Goal: Transaction & Acquisition: Purchase product/service

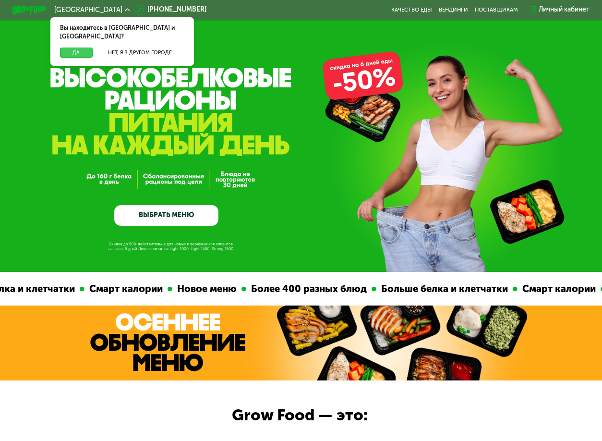
click at [76, 48] on button "Да" at bounding box center [76, 53] width 32 height 10
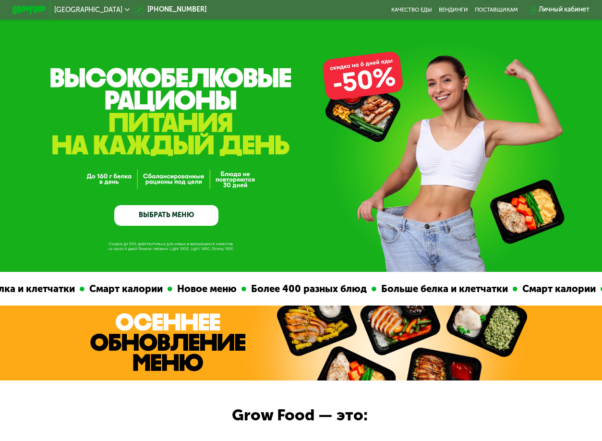
click at [558, 12] on div "Личный кабинет" at bounding box center [564, 10] width 51 height 10
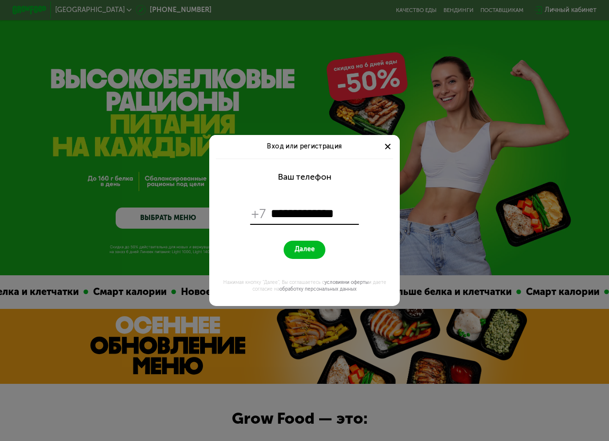
type input "**********"
click at [307, 254] on button "Далее" at bounding box center [305, 249] width 42 height 18
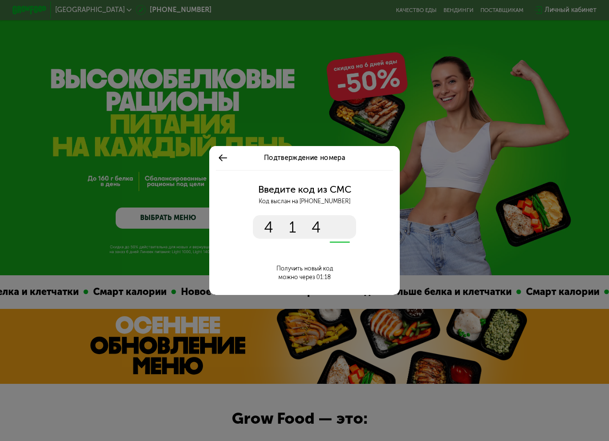
type input "****"
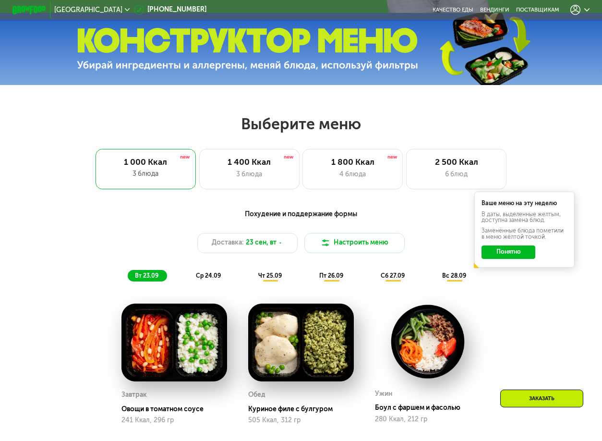
scroll to position [273, 0]
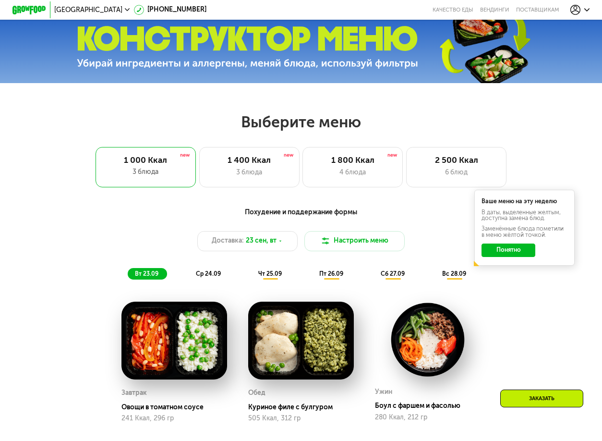
click at [500, 253] on button "Понятно" at bounding box center [508, 249] width 54 height 13
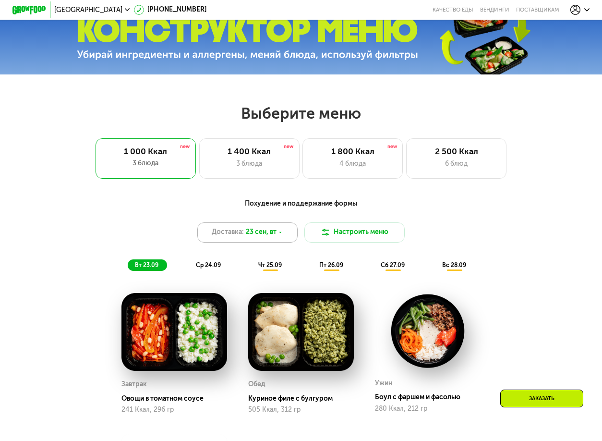
scroll to position [280, 0]
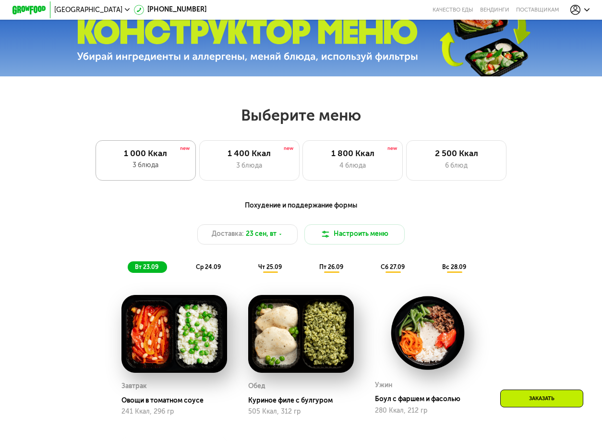
click at [147, 180] on div "1 000 Ккал 3 блюда" at bounding box center [146, 160] width 100 height 40
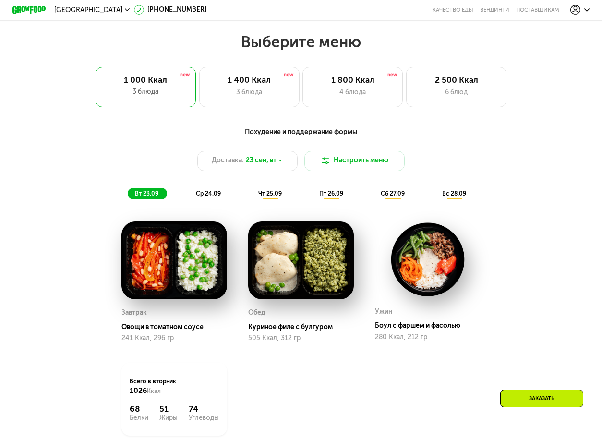
scroll to position [354, 0]
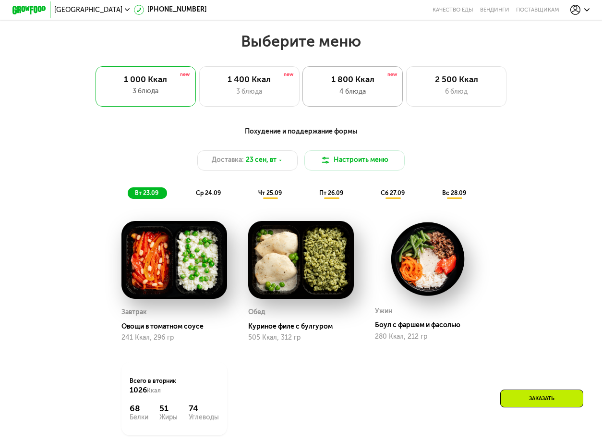
click at [339, 97] on div "4 блюда" at bounding box center [353, 92] width 83 height 10
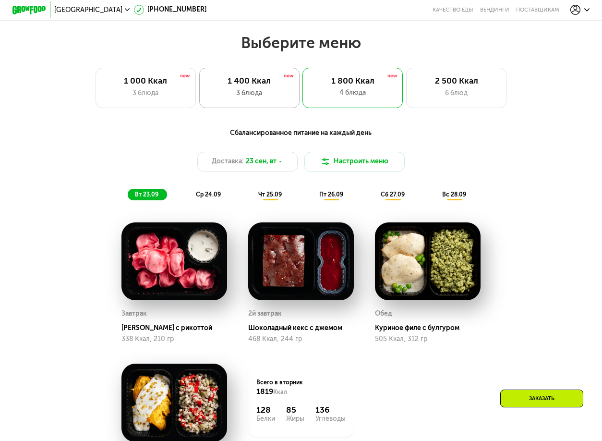
scroll to position [351, 0]
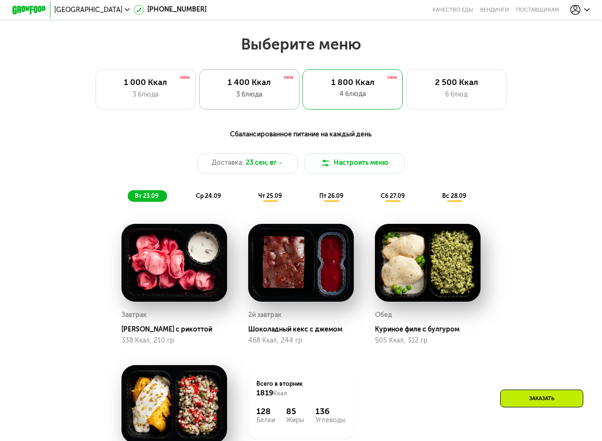
click at [271, 100] on div "3 блюда" at bounding box center [249, 95] width 83 height 10
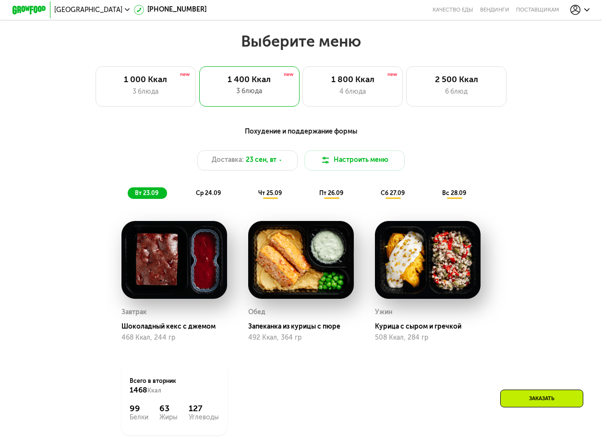
scroll to position [353, 0]
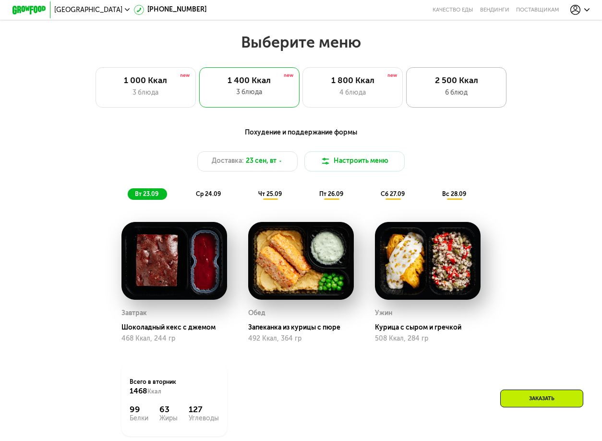
click at [424, 104] on div "2 500 Ккал 6 блюд" at bounding box center [456, 87] width 100 height 40
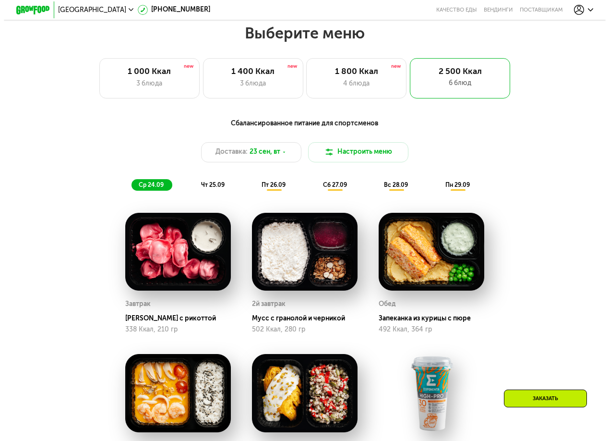
scroll to position [362, 0]
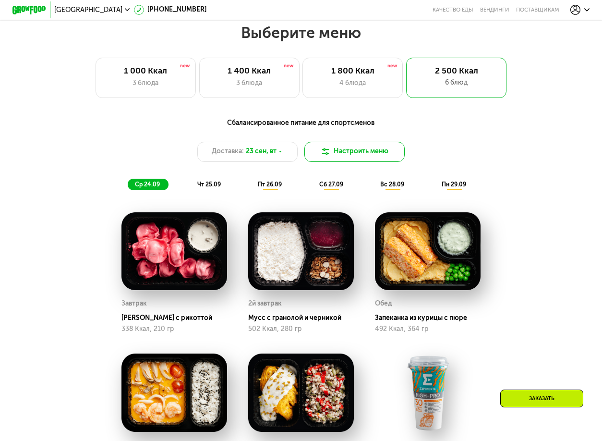
click at [357, 152] on button "Настроить меню" at bounding box center [354, 152] width 100 height 20
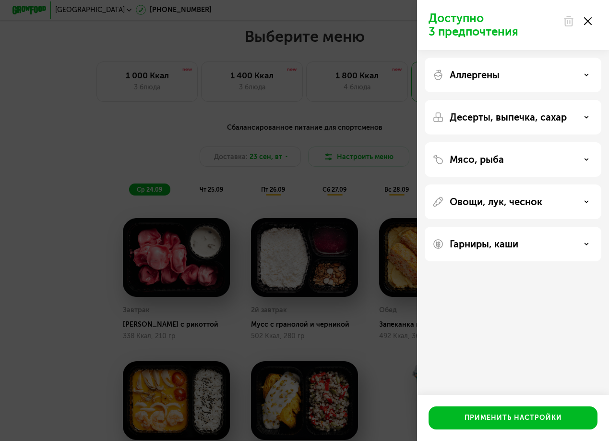
click at [587, 24] on icon at bounding box center [588, 21] width 8 height 8
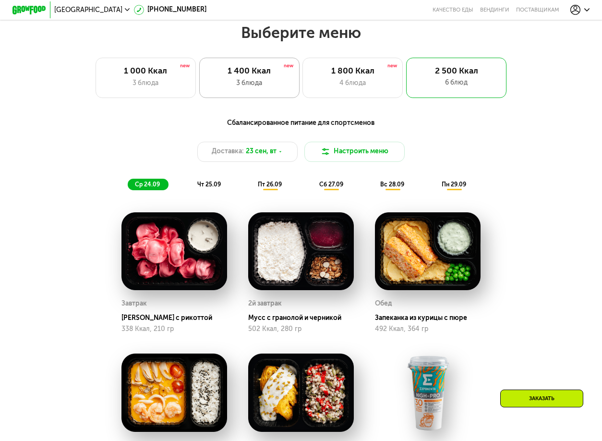
click at [290, 88] on div "3 блюда" at bounding box center [249, 83] width 83 height 10
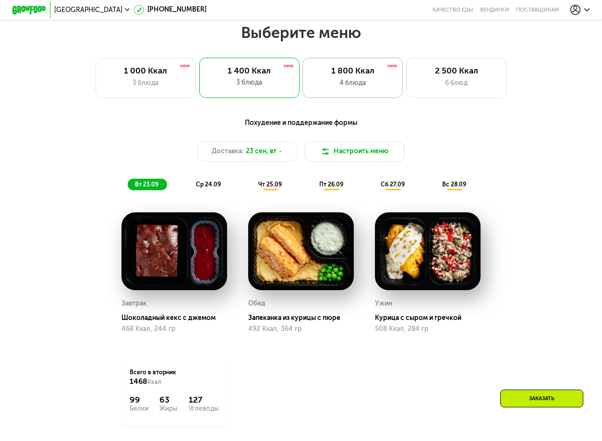
click at [324, 96] on div "1 800 Ккал 4 блюда" at bounding box center [352, 78] width 100 height 40
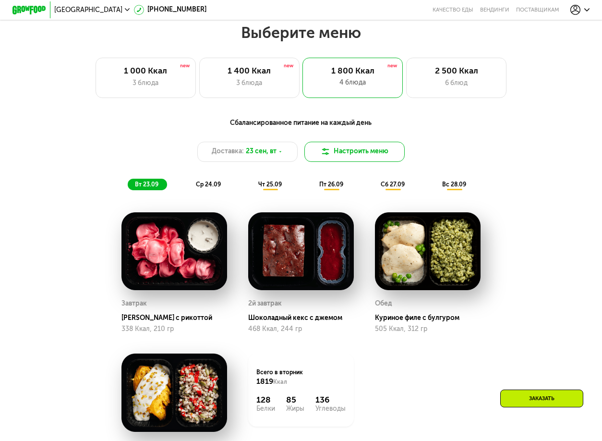
click at [314, 161] on button "Настроить меню" at bounding box center [354, 152] width 100 height 20
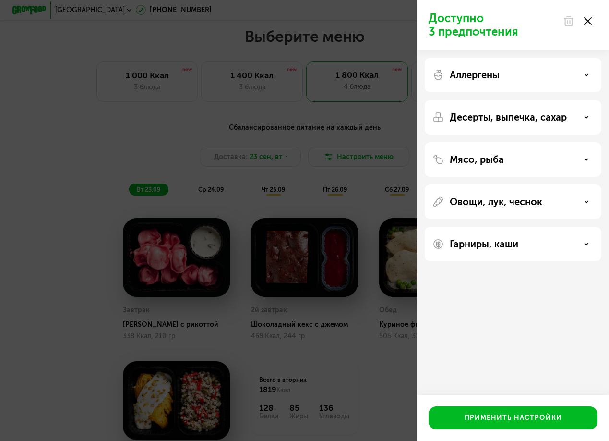
click at [465, 73] on p "Аллергены" at bounding box center [475, 75] width 50 height 12
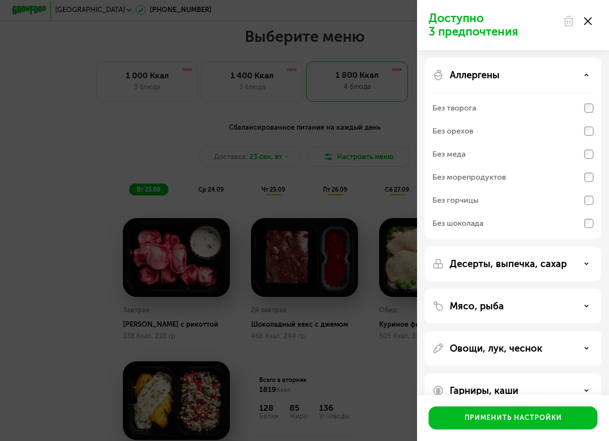
click at [465, 73] on p "Аллергены" at bounding box center [475, 75] width 50 height 12
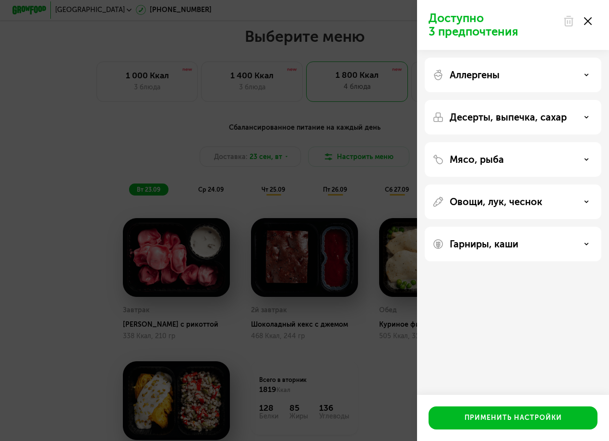
click at [468, 132] on div "Десерты, выпечка, сахар" at bounding box center [513, 117] width 177 height 35
click at [468, 123] on div "Десерты, выпечка, сахар" at bounding box center [513, 117] width 177 height 35
click at [500, 116] on p "Десерты, выпечка, сахар" at bounding box center [508, 117] width 117 height 12
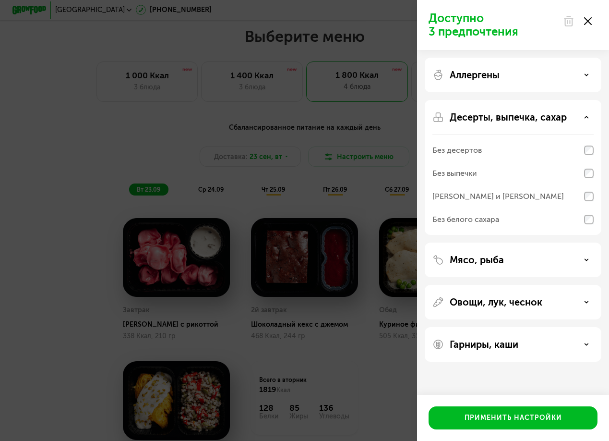
click at [505, 108] on div "Десерты, выпечка, сахар Без десертов Без выпечки Без сэндвичей и круассанов Без…" at bounding box center [513, 167] width 177 height 135
click at [506, 123] on div "Десерты, выпечка, сахар Без десертов Без выпечки Без сэндвичей и круассанов Без…" at bounding box center [513, 167] width 177 height 135
click at [558, 119] on p "Десерты, выпечка, сахар" at bounding box center [508, 117] width 117 height 12
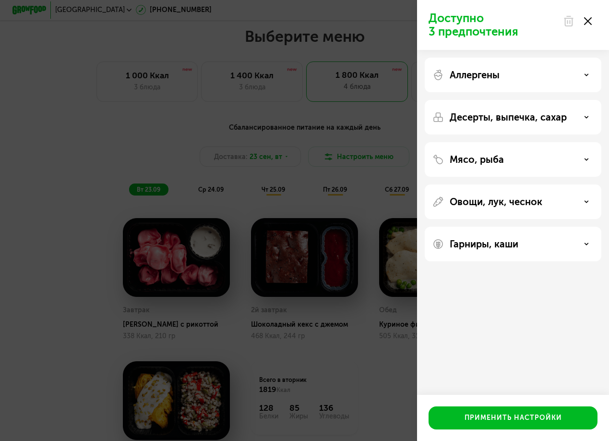
click at [563, 152] on div "Мясо, рыба" at bounding box center [513, 159] width 177 height 35
click at [563, 155] on div "Мясо, рыба" at bounding box center [512, 160] width 161 height 12
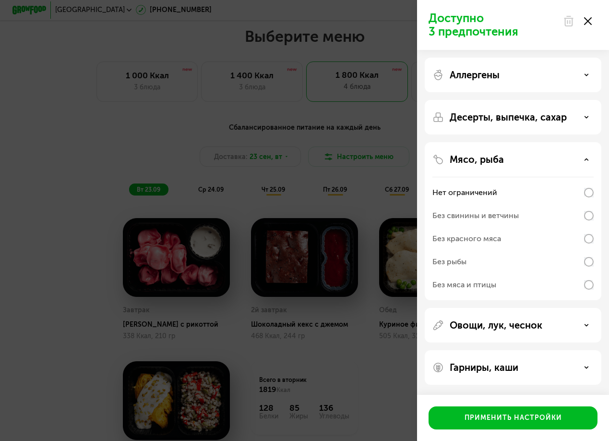
click at [520, 326] on p "Овощи, лук, чеснок" at bounding box center [496, 325] width 93 height 12
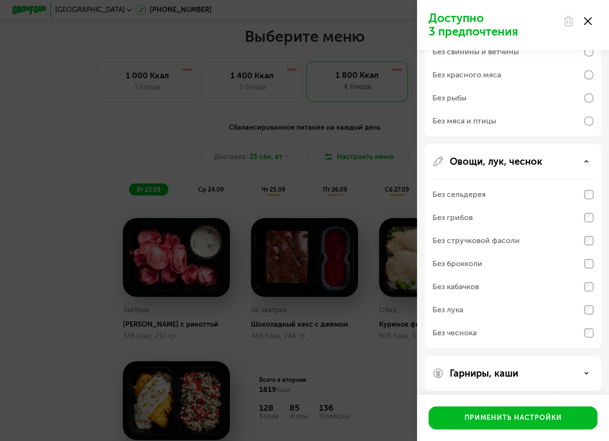
scroll to position [169, 0]
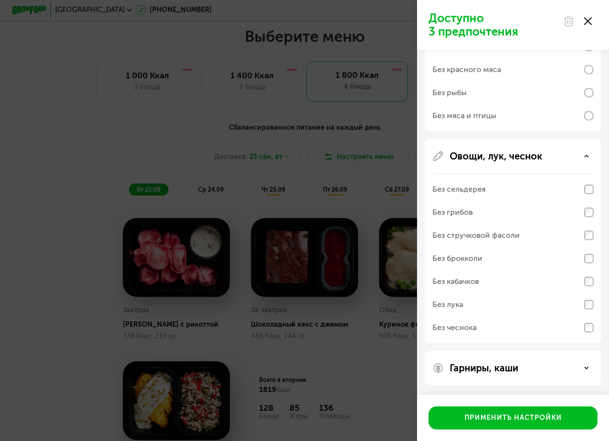
click at [499, 360] on div "Гарниры, каши" at bounding box center [513, 367] width 177 height 35
click at [499, 363] on p "Гарниры, каши" at bounding box center [484, 368] width 69 height 12
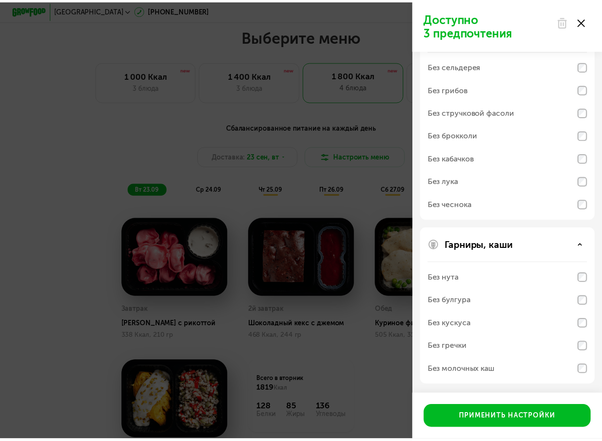
scroll to position [292, 0]
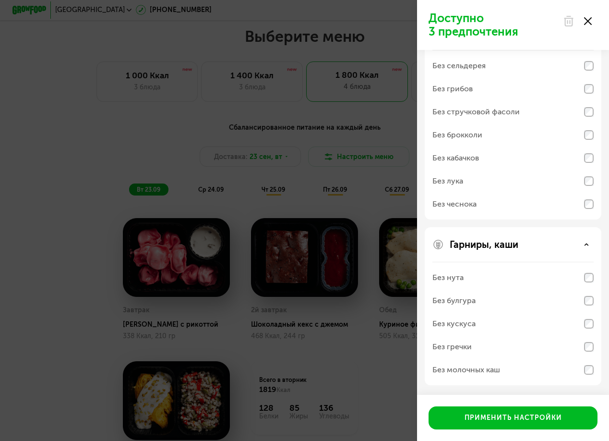
click at [591, 24] on use at bounding box center [588, 21] width 8 height 8
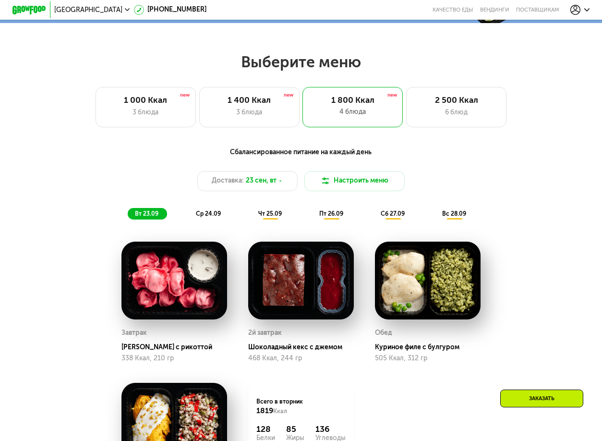
scroll to position [331, 0]
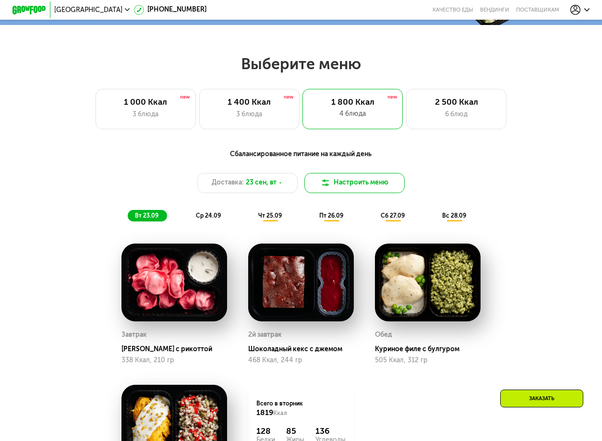
click at [364, 182] on button "Настроить меню" at bounding box center [354, 183] width 100 height 20
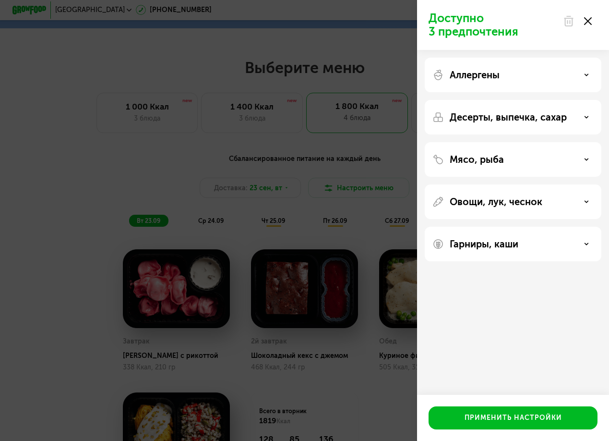
click at [591, 24] on icon at bounding box center [588, 21] width 8 height 8
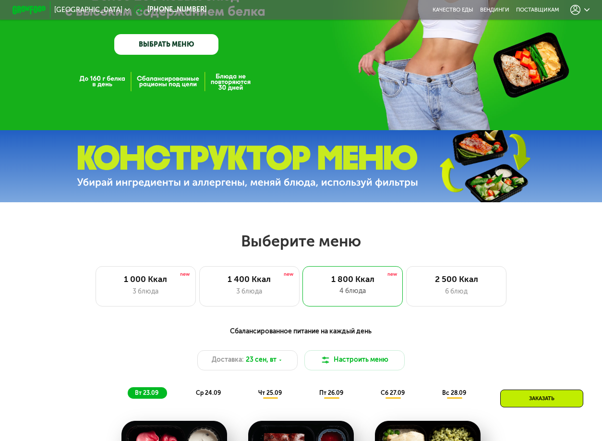
scroll to position [153, 0]
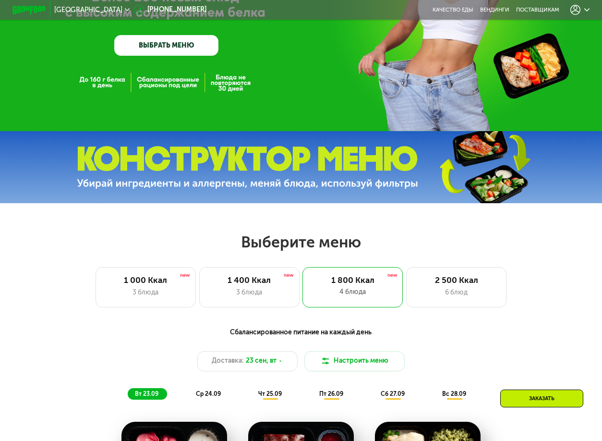
click at [587, 13] on div at bounding box center [579, 10] width 19 height 10
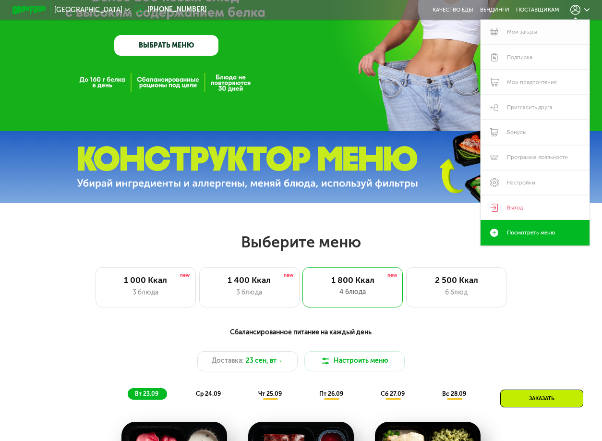
click at [573, 30] on link "Мои заказы" at bounding box center [534, 32] width 108 height 25
